Goal: Transaction & Acquisition: Register for event/course

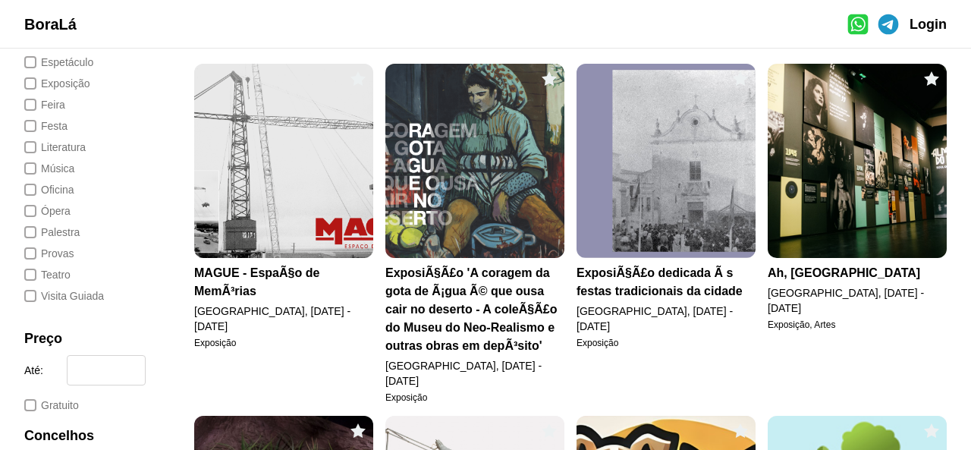
scroll to position [531, 0]
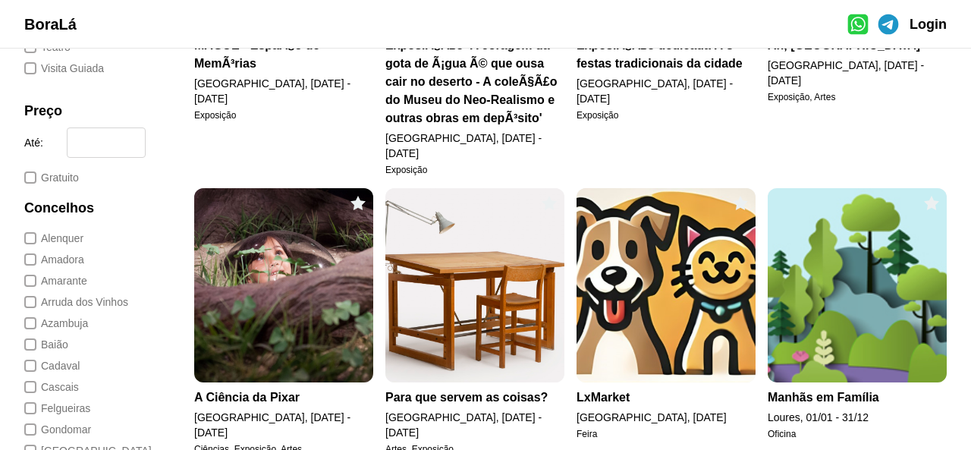
click at [238, 61] on div "MAGUE - EspaÃ§o de MemÃ³rias" at bounding box center [283, 54] width 179 height 36
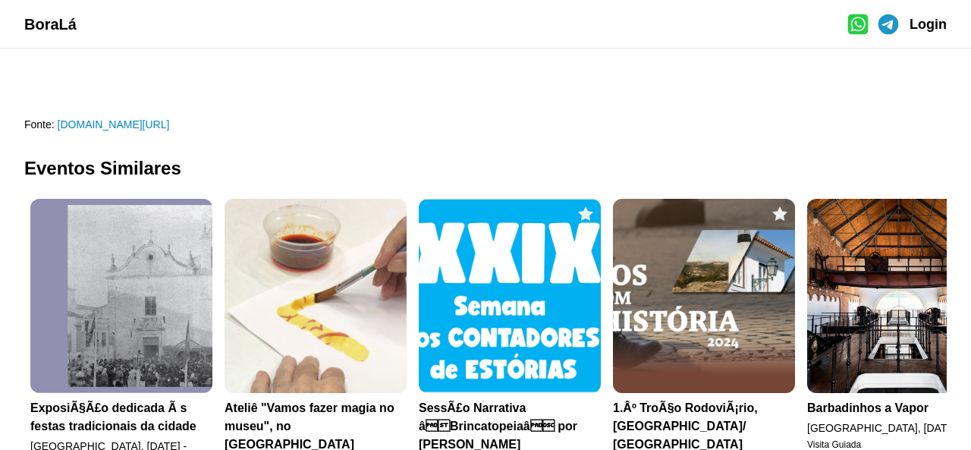
scroll to position [152, 0]
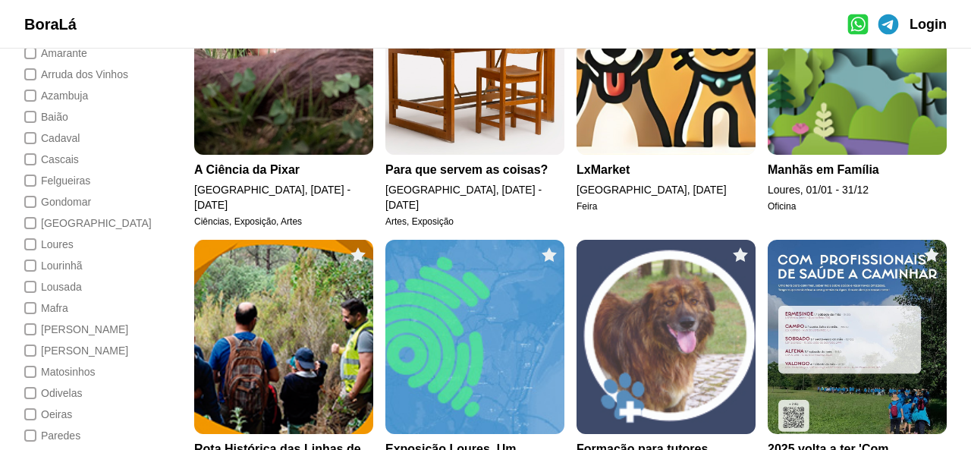
scroll to position [834, 0]
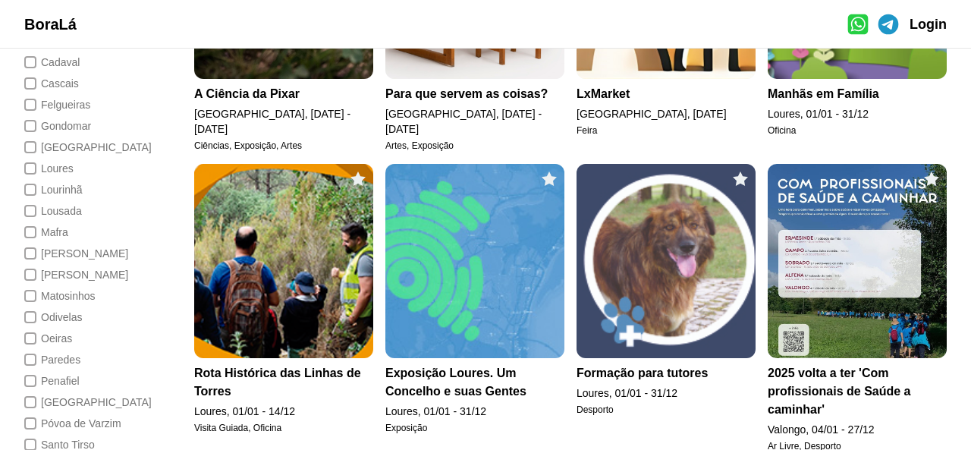
click at [937, 94] on div "Descobre experiências que combinam contigo! BoraLá Filters MAGUE - EspaÃ§o de M…" at bounding box center [570, 149] width 801 height 1870
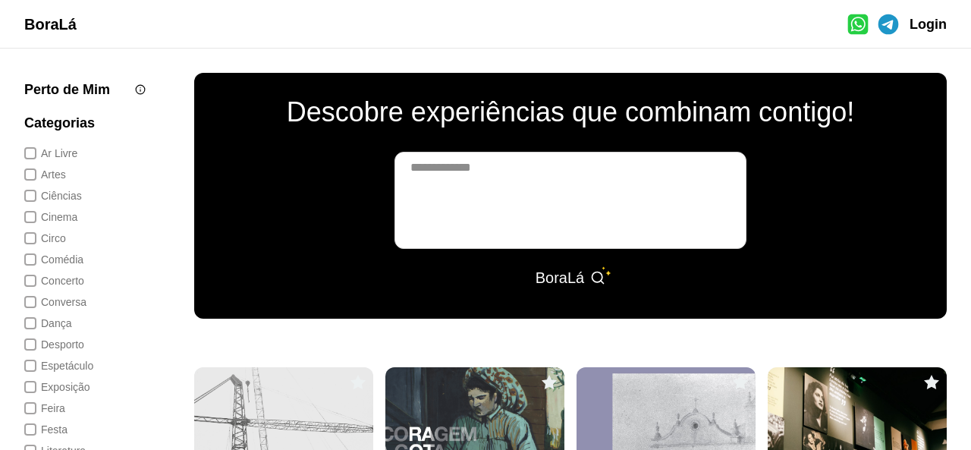
click at [557, 280] on div "BoraLá" at bounding box center [559, 277] width 49 height 21
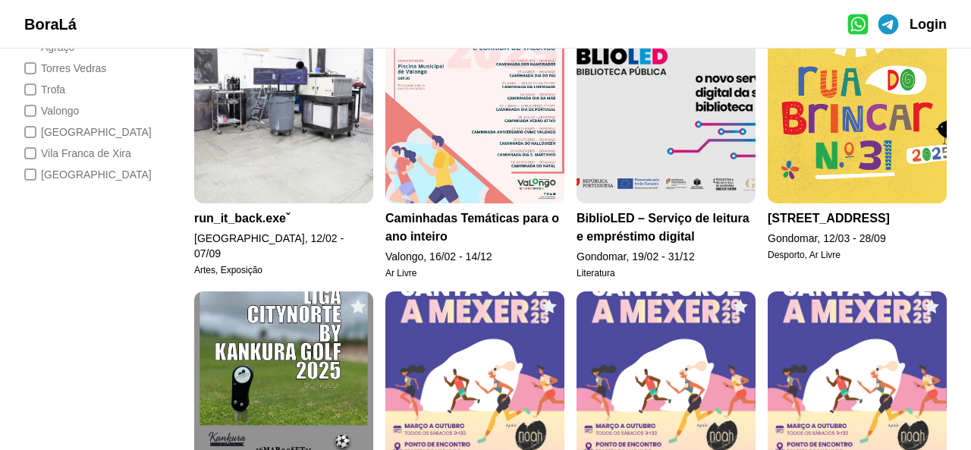
scroll to position [1454, 0]
